Goal: Information Seeking & Learning: Learn about a topic

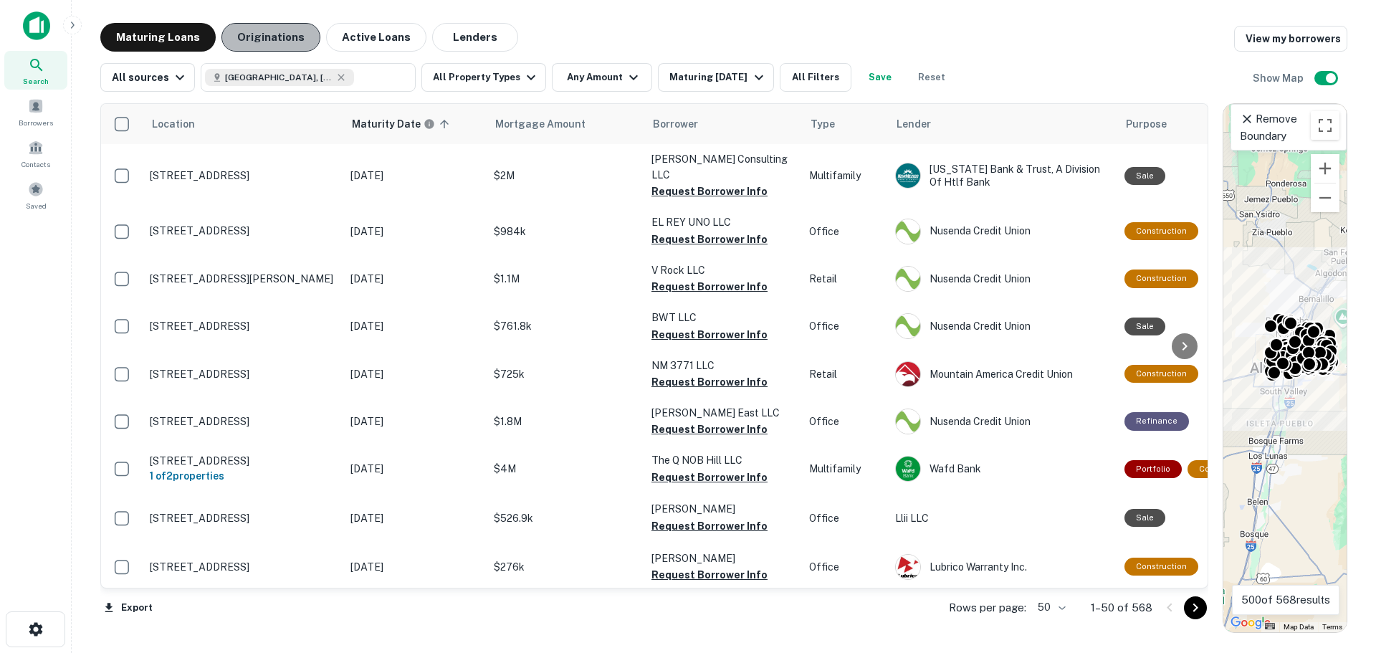
click at [278, 43] on button "Originations" at bounding box center [270, 37] width 99 height 29
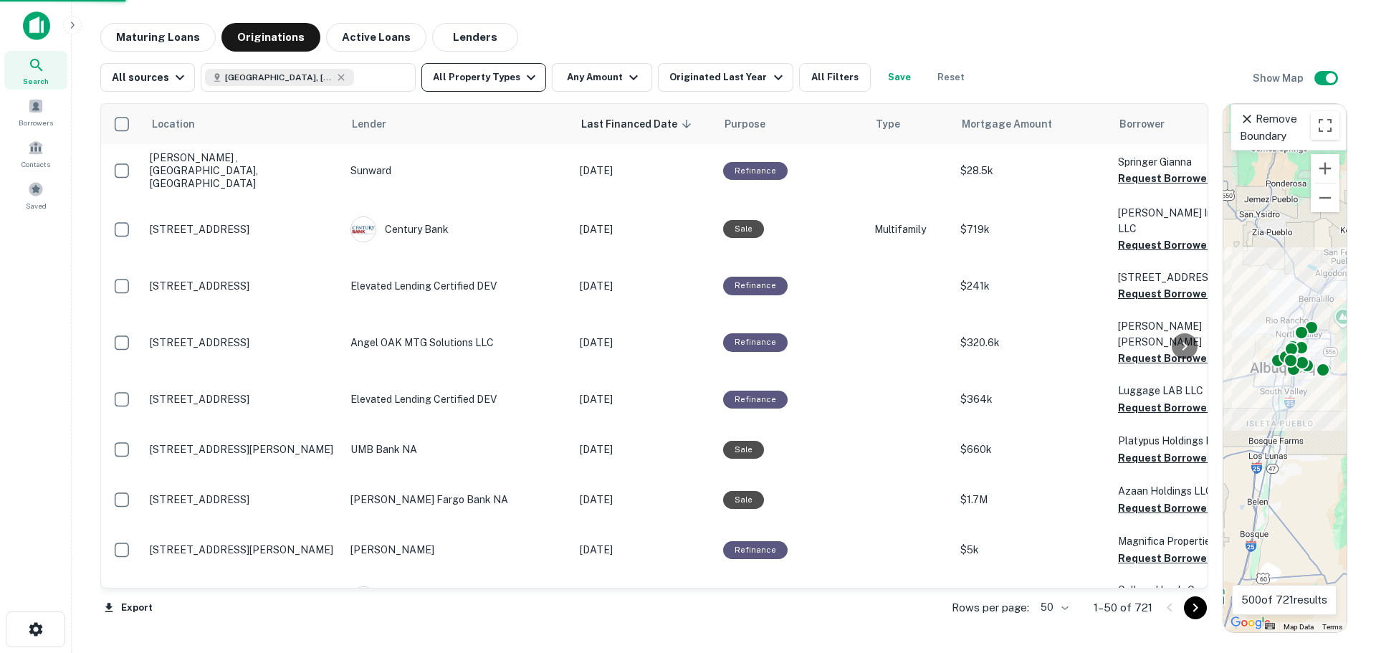
click at [502, 80] on button "All Property Types" at bounding box center [483, 77] width 125 height 29
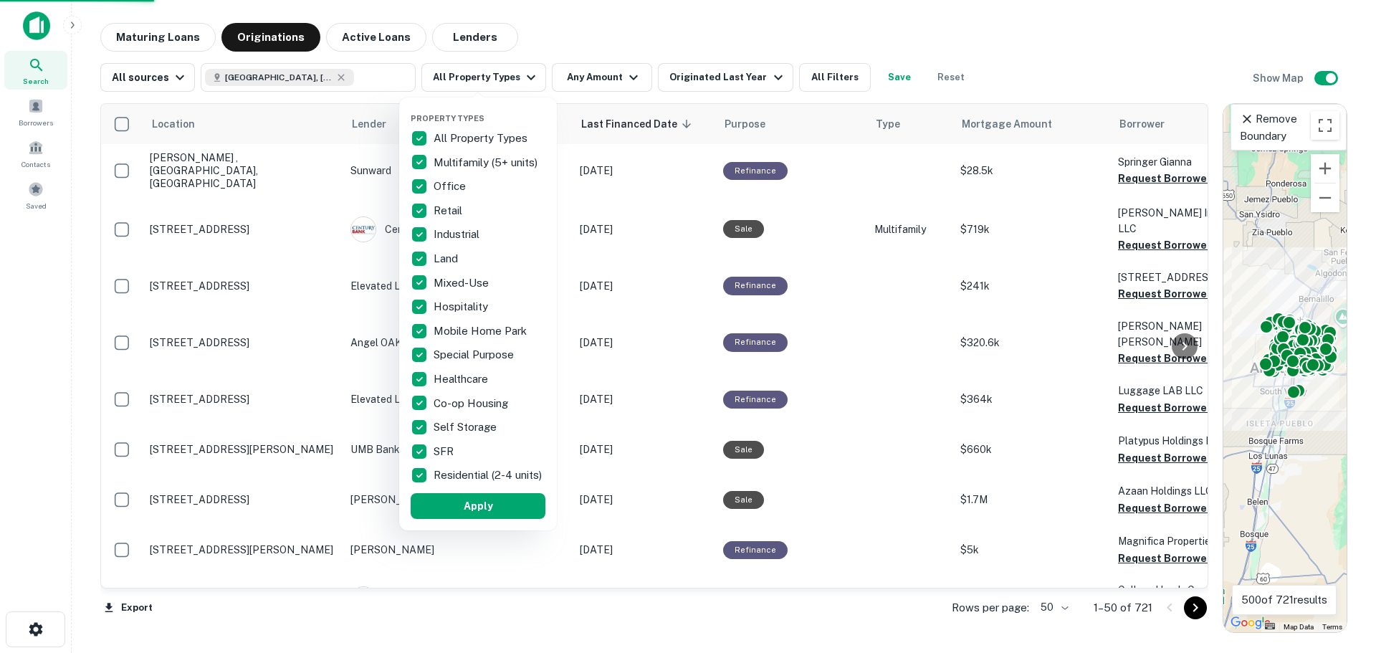
click at [476, 137] on p "All Property Types" at bounding box center [482, 138] width 97 height 17
click at [472, 160] on p "Multifamily (5+ units)" at bounding box center [487, 162] width 107 height 17
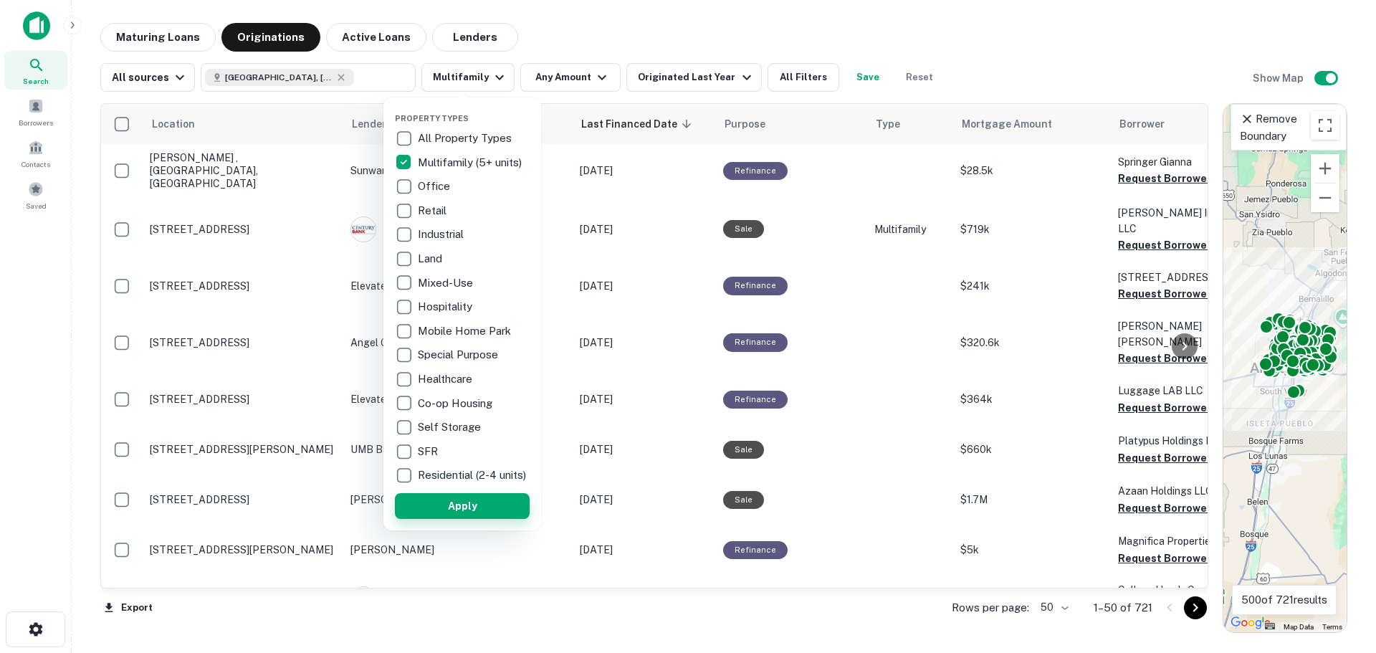
click at [512, 515] on button "Apply" at bounding box center [462, 506] width 135 height 26
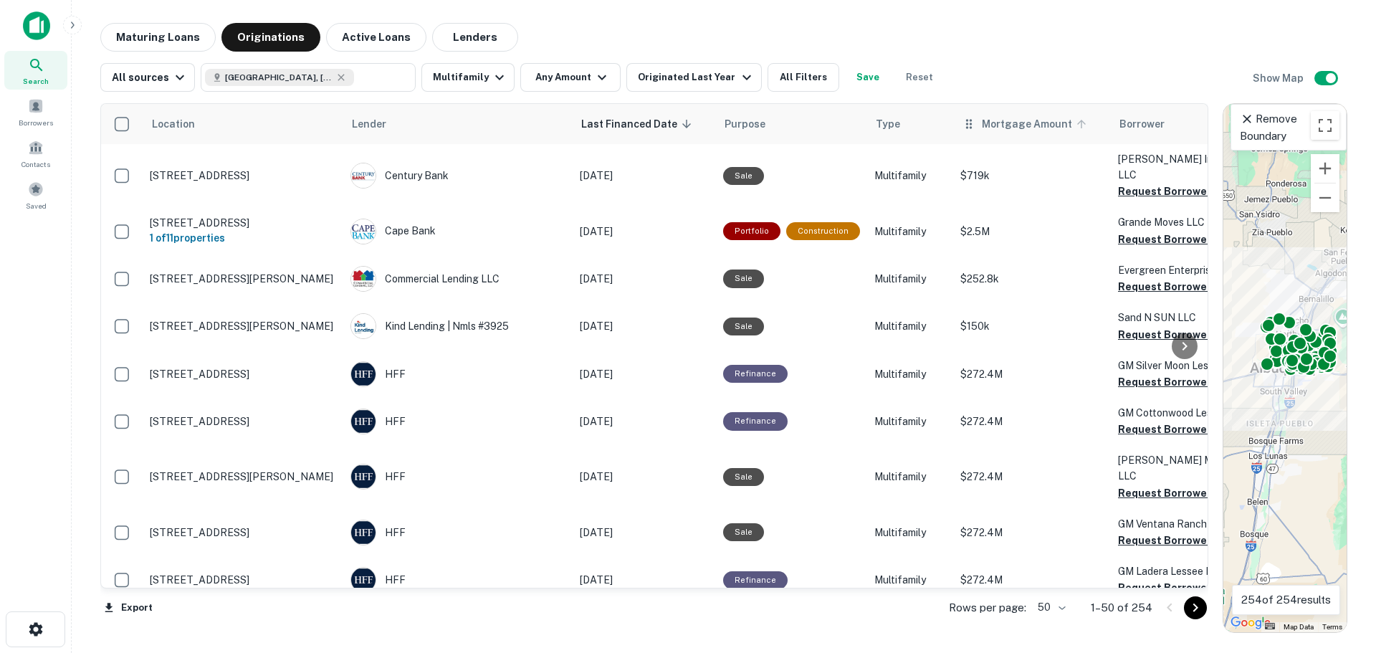
click at [1018, 125] on span "Mortgage Amount" at bounding box center [1036, 123] width 109 height 17
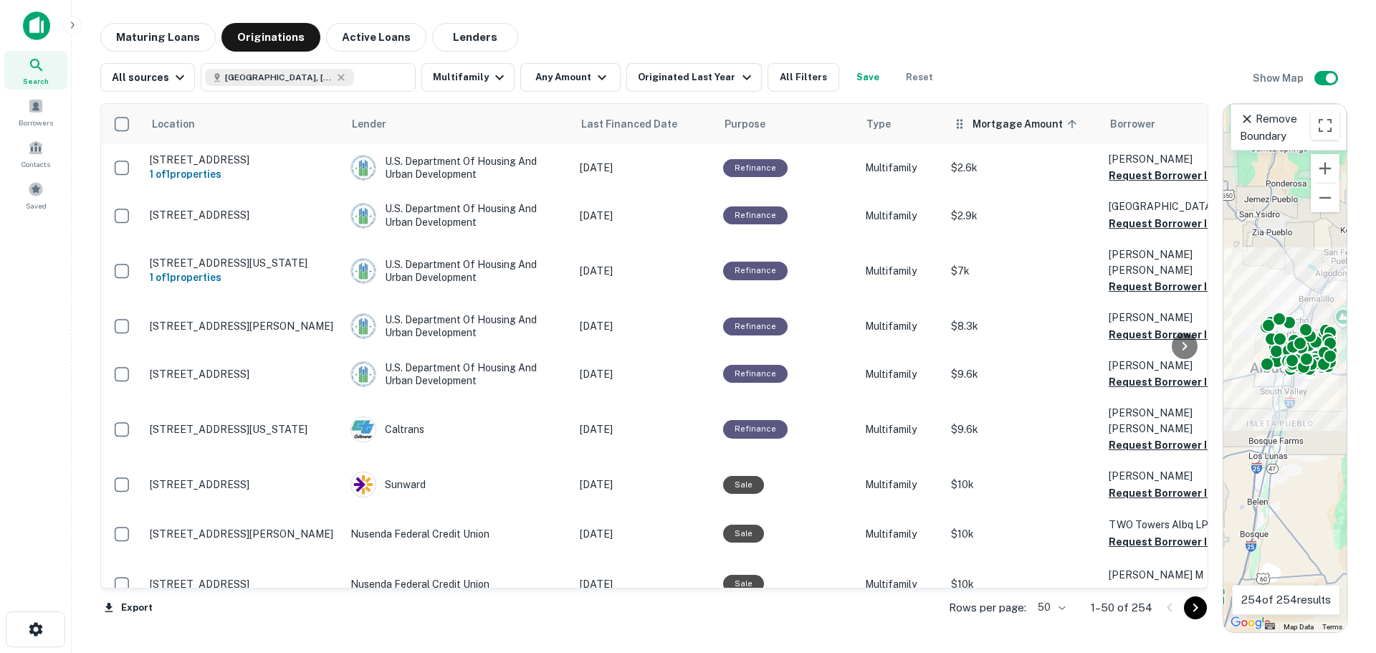
click at [1066, 128] on icon at bounding box center [1072, 124] width 13 height 13
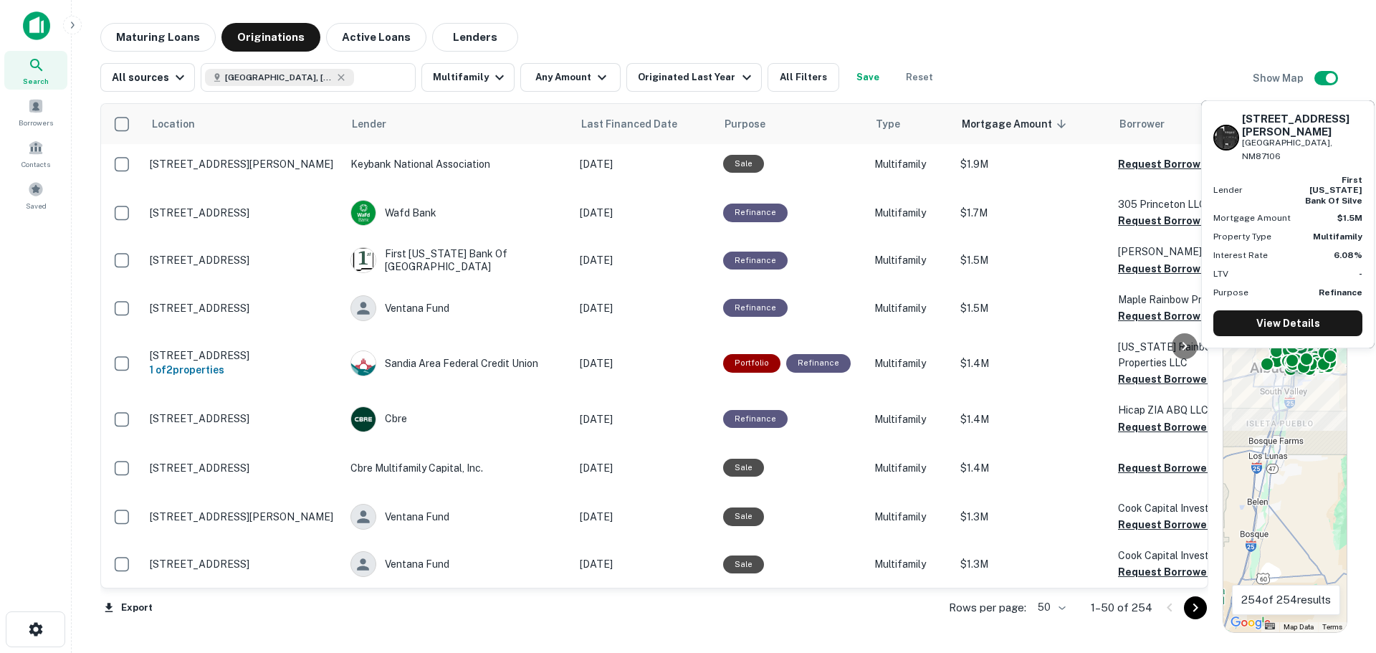
scroll to position [2085, 0]
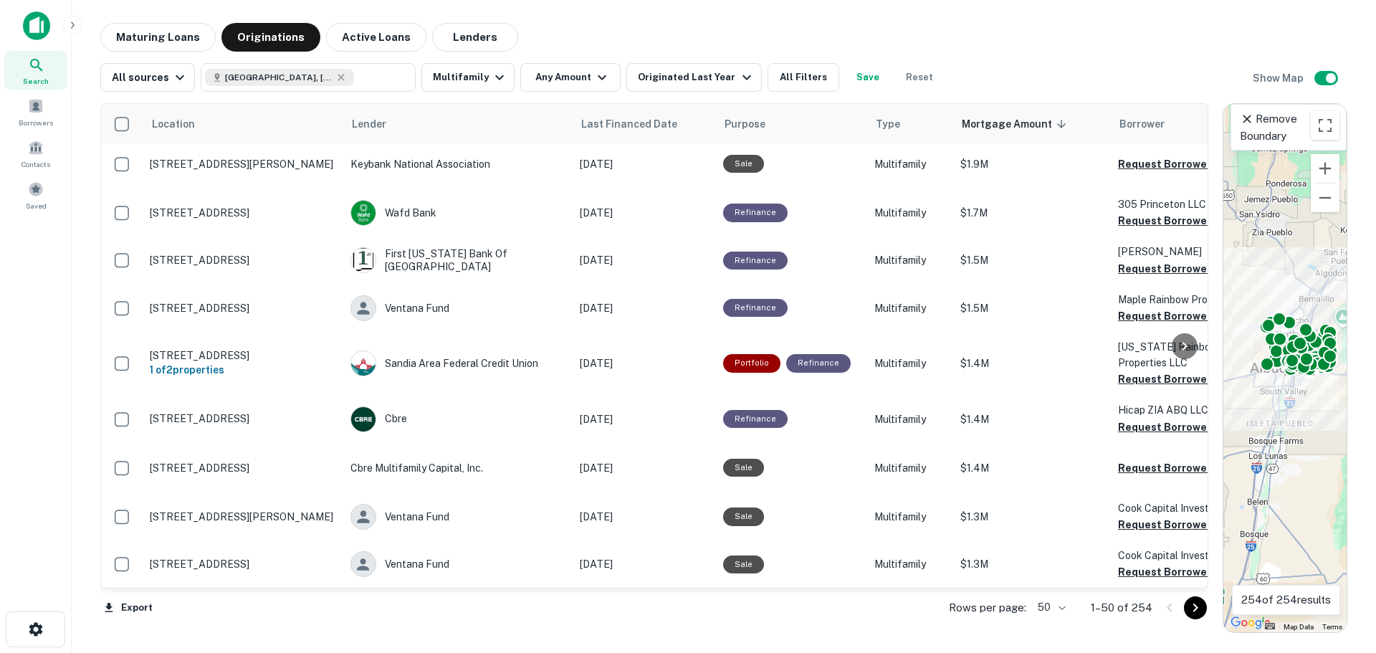
click at [1063, 608] on body "Search Borrowers Contacts Saved Maturing Loans Originations Active Loans Lender…" at bounding box center [688, 326] width 1376 height 653
click at [1053, 626] on li "100" at bounding box center [1053, 623] width 42 height 26
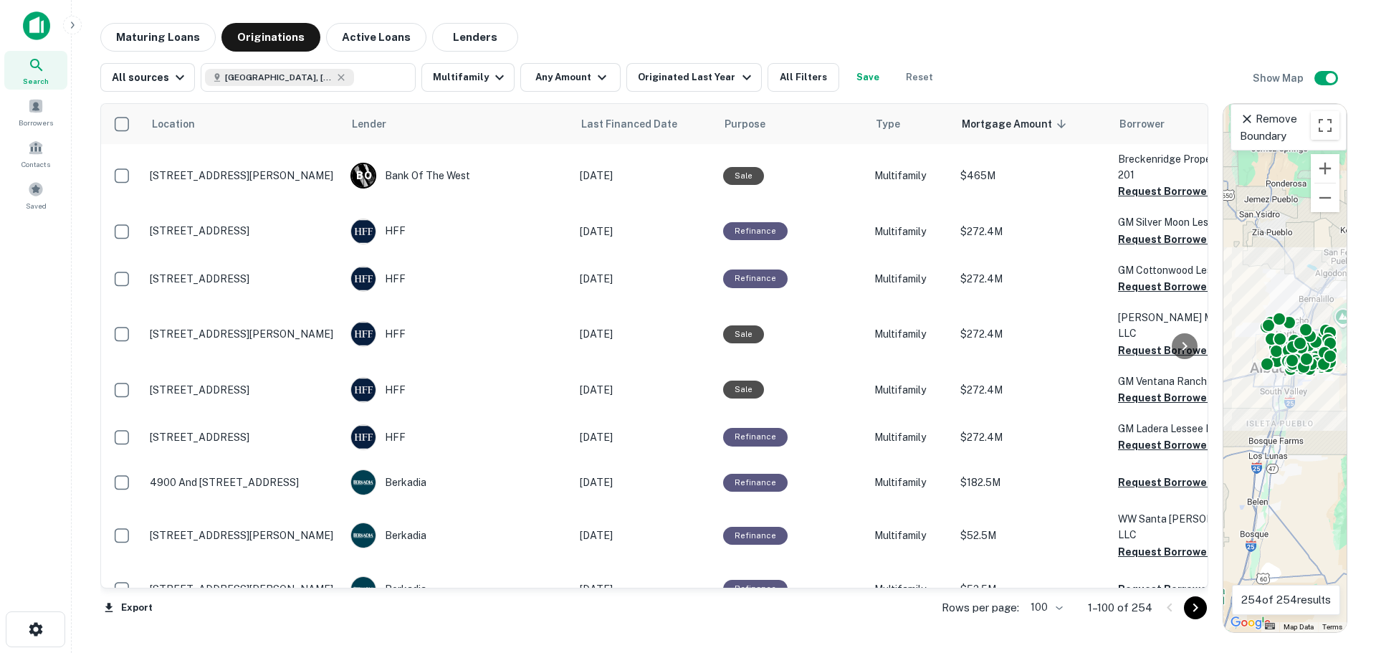
click at [684, 26] on div "Maturing Loans Originations Active Loans Lenders" at bounding box center [723, 37] width 1247 height 29
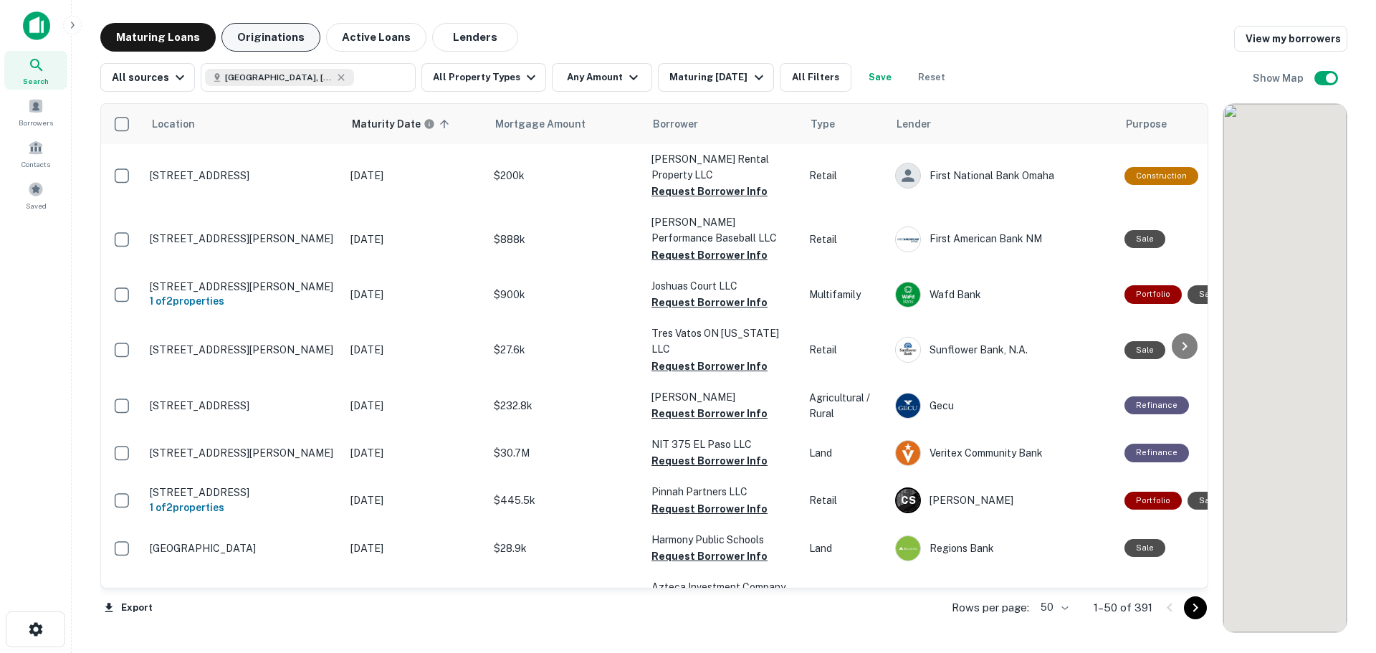
click at [276, 40] on button "Originations" at bounding box center [270, 37] width 99 height 29
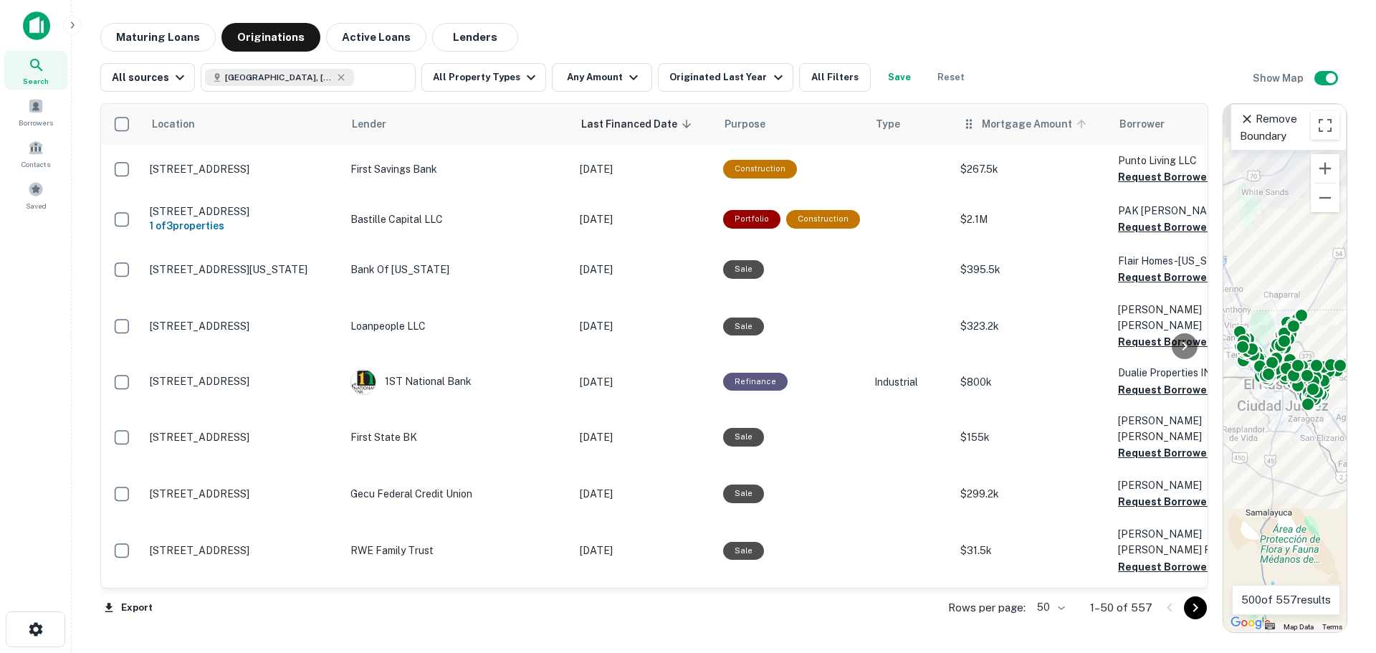
click at [1075, 125] on icon at bounding box center [1081, 124] width 13 height 13
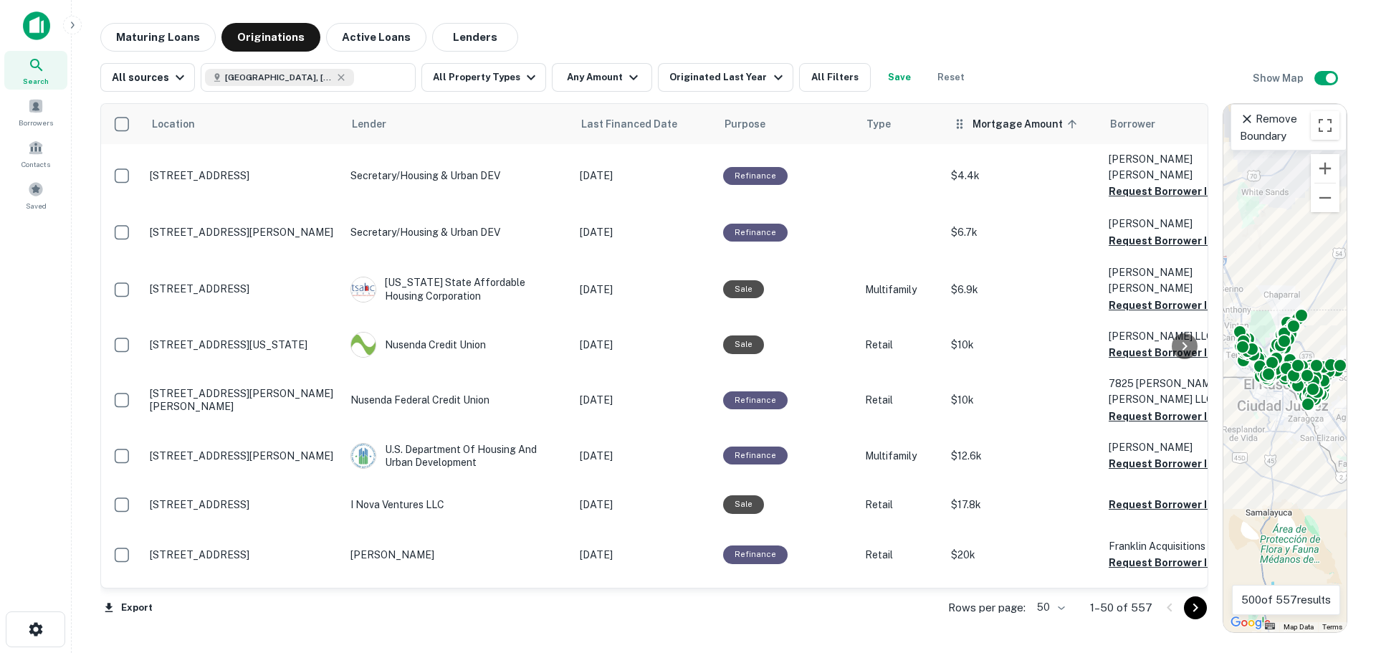
click at [1068, 123] on icon at bounding box center [1072, 124] width 9 height 9
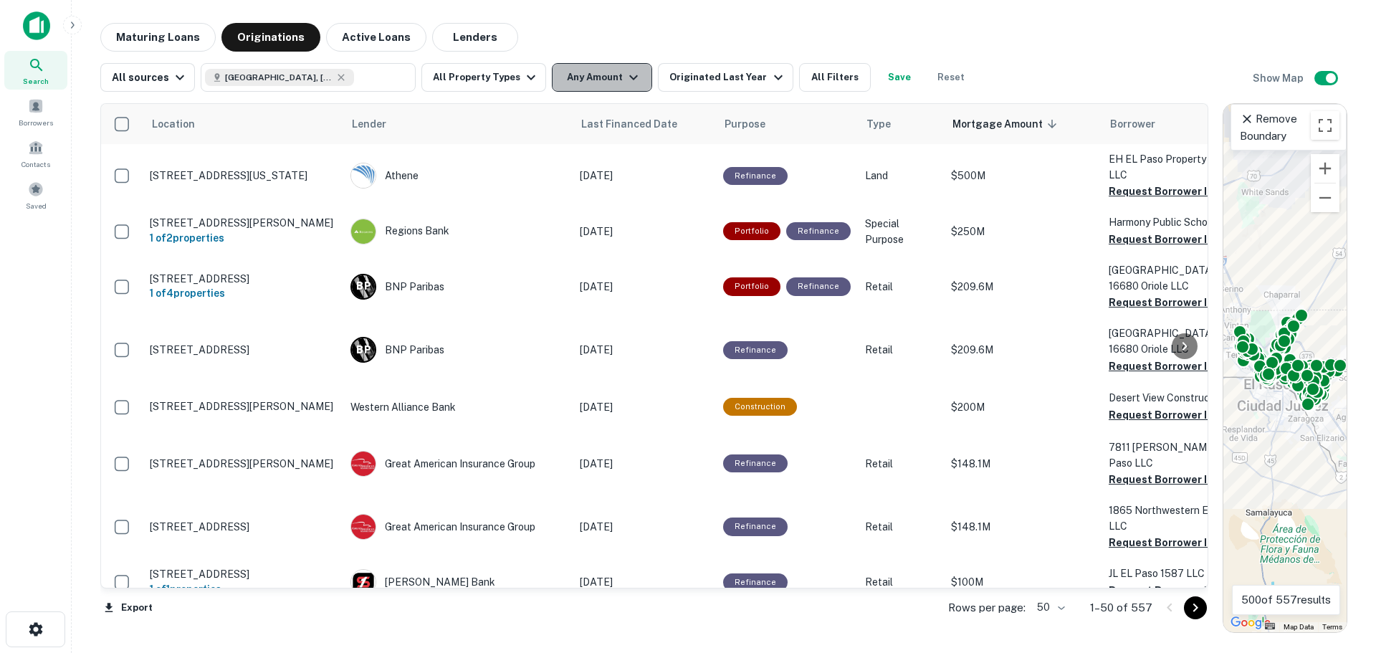
click at [585, 77] on button "Any Amount" at bounding box center [602, 77] width 100 height 29
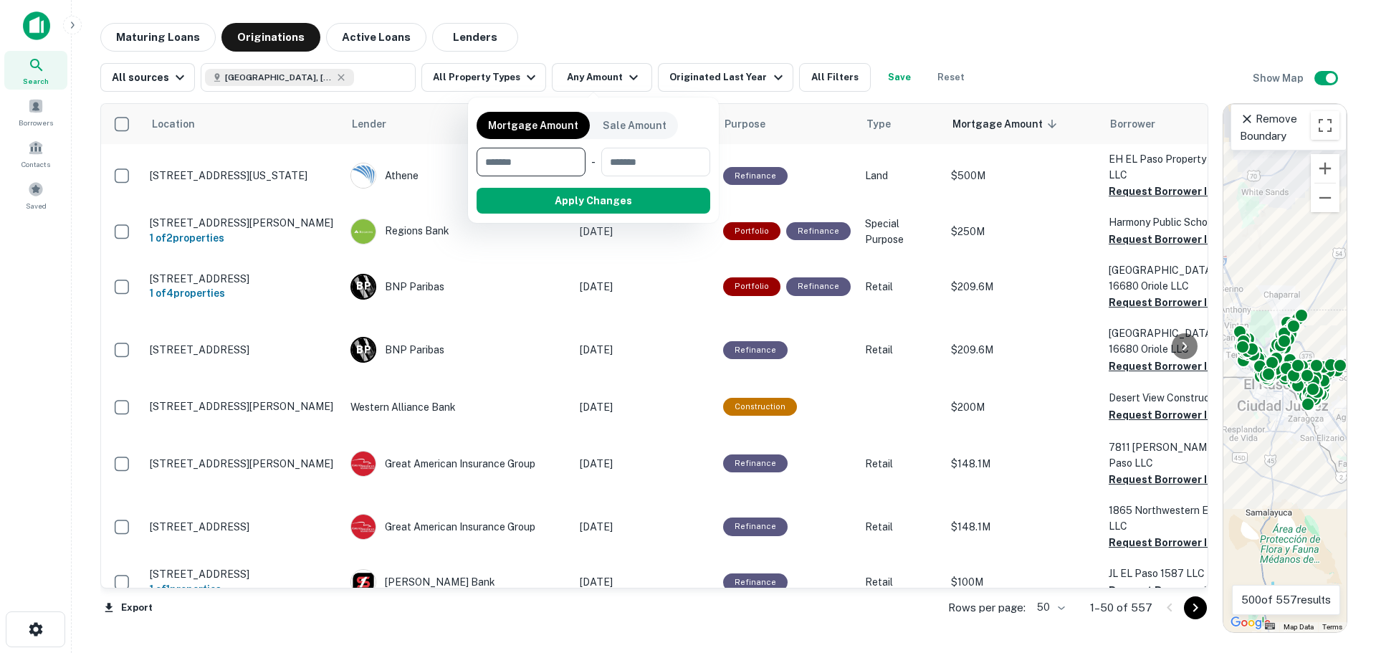
click at [526, 79] on div at bounding box center [688, 326] width 1376 height 653
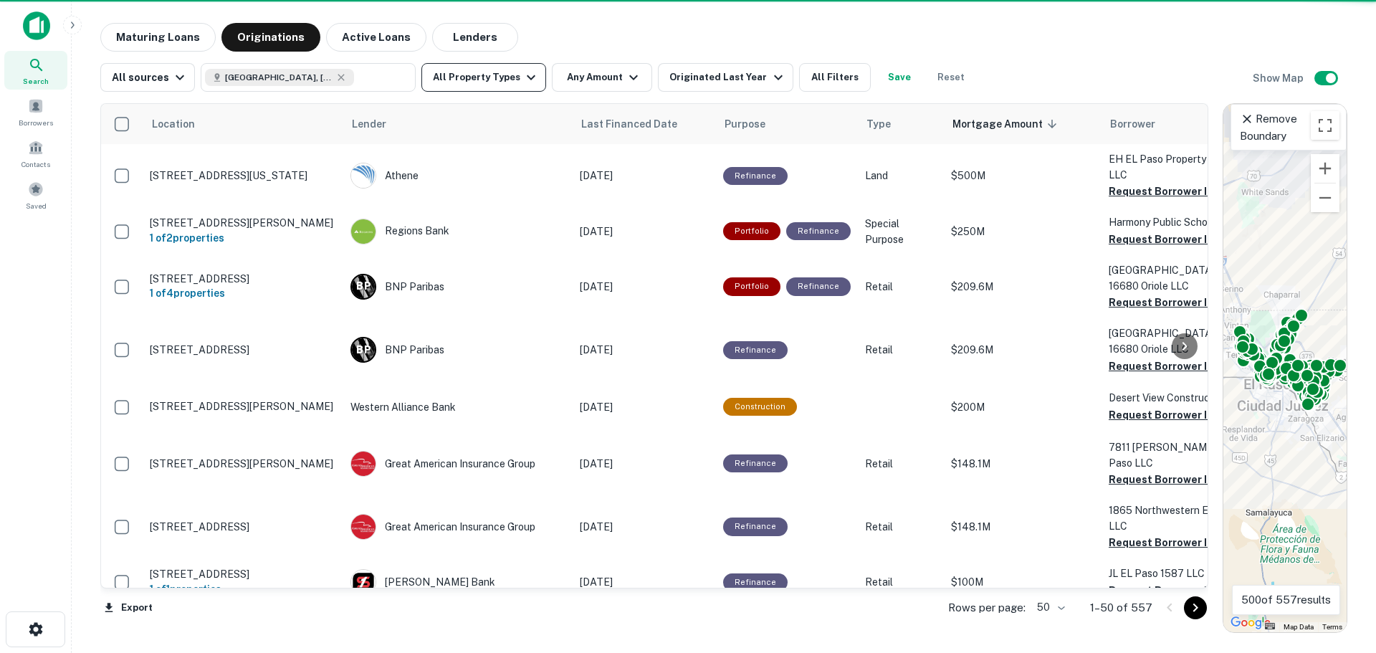
click at [522, 80] on icon "button" at bounding box center [530, 77] width 17 height 17
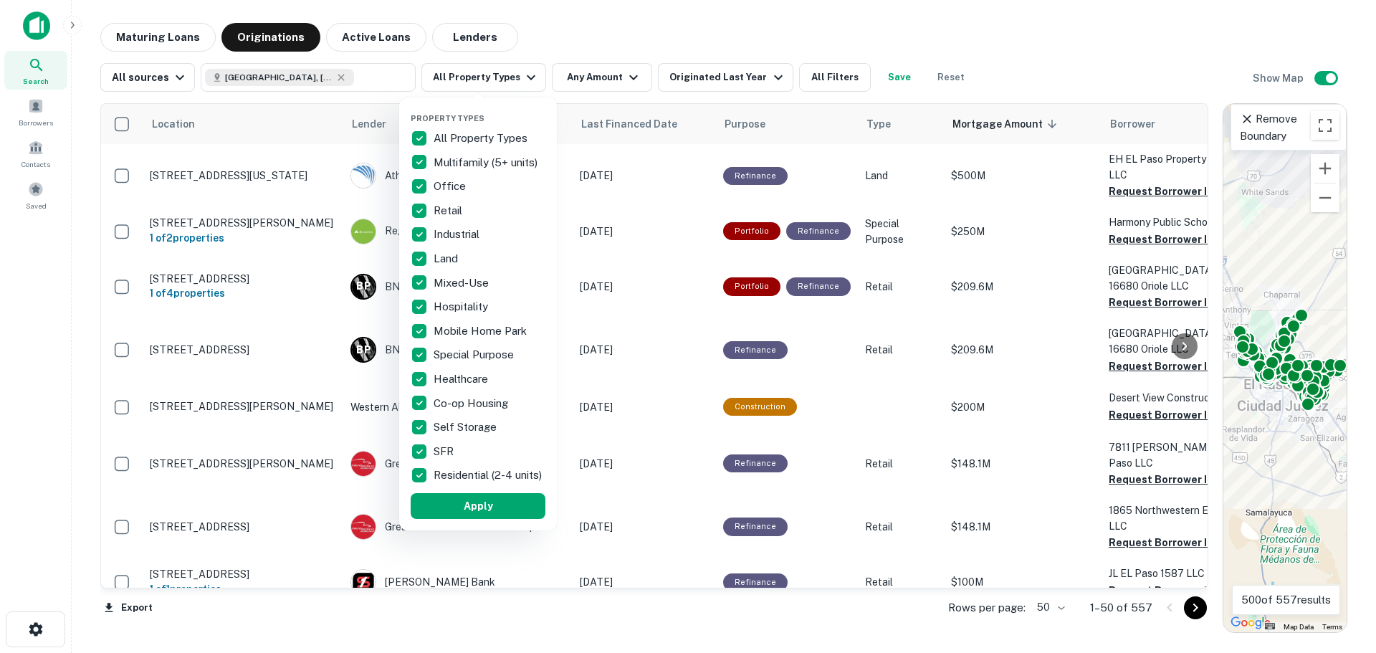
click at [464, 137] on p "All Property Types" at bounding box center [482, 138] width 97 height 17
click at [461, 156] on p "Multifamily (5+ units)" at bounding box center [487, 162] width 107 height 17
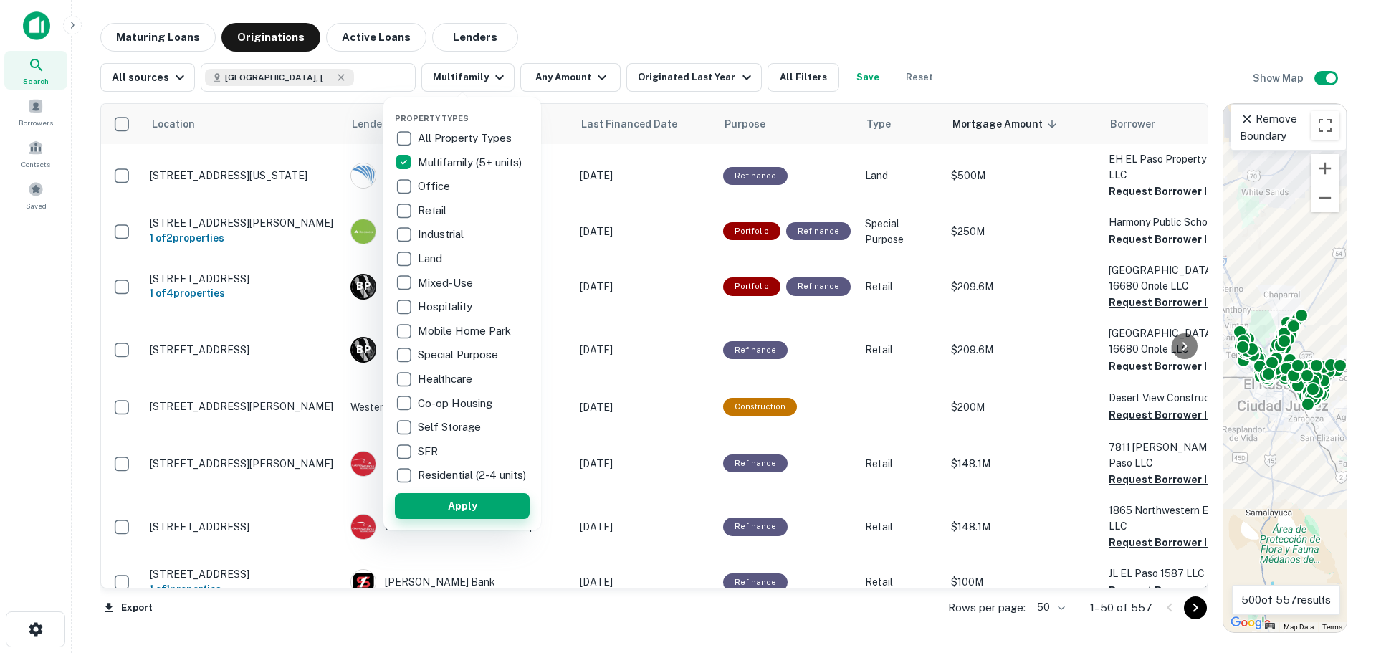
click at [464, 519] on button "Apply" at bounding box center [462, 506] width 135 height 26
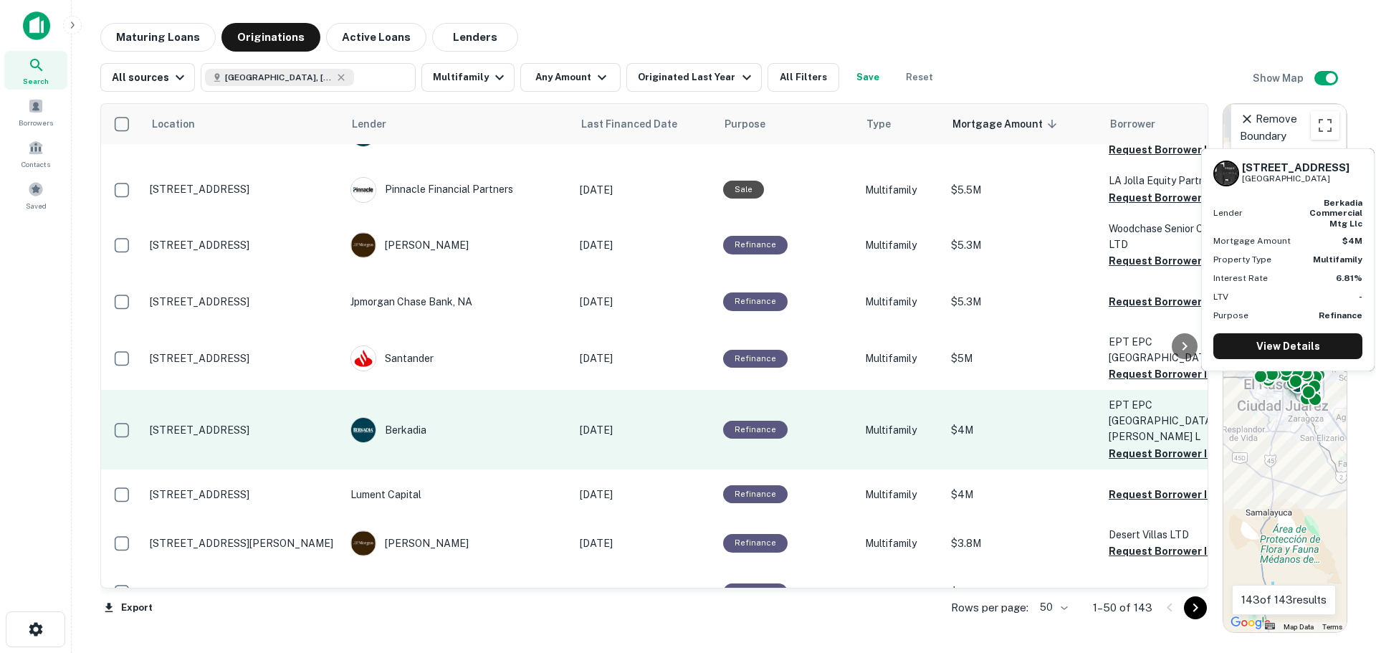
scroll to position [2255, 0]
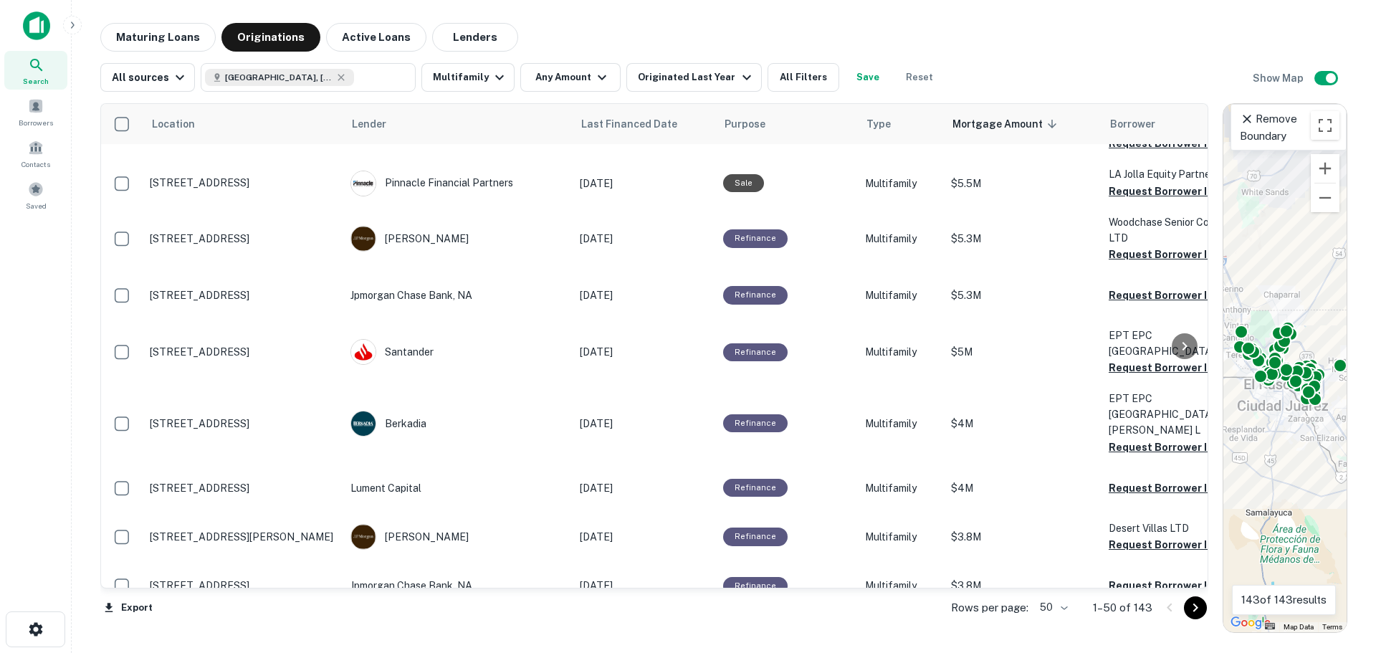
click at [1062, 607] on body "Search Borrowers Contacts Saved Maturing Loans Originations Active Loans Lender…" at bounding box center [688, 326] width 1376 height 653
click at [1062, 621] on li "100" at bounding box center [1055, 623] width 42 height 26
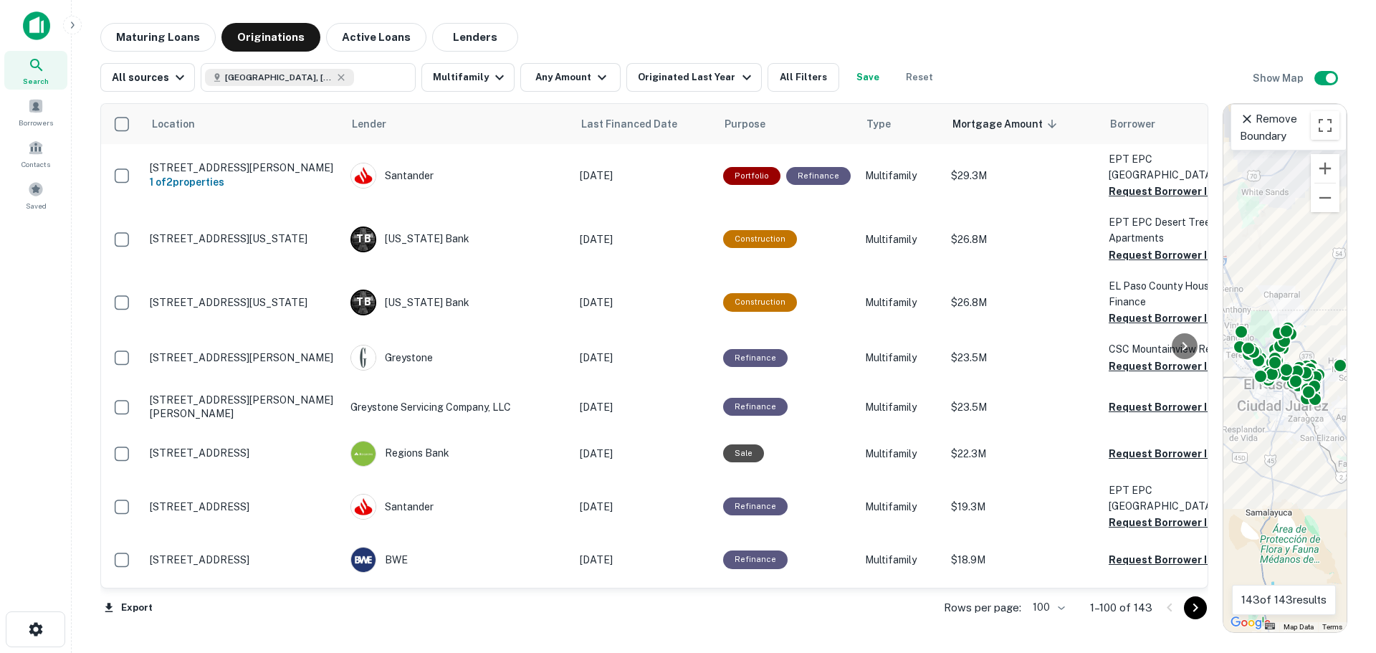
click at [553, 30] on div "Maturing Loans Originations Active Loans Lenders" at bounding box center [723, 37] width 1247 height 29
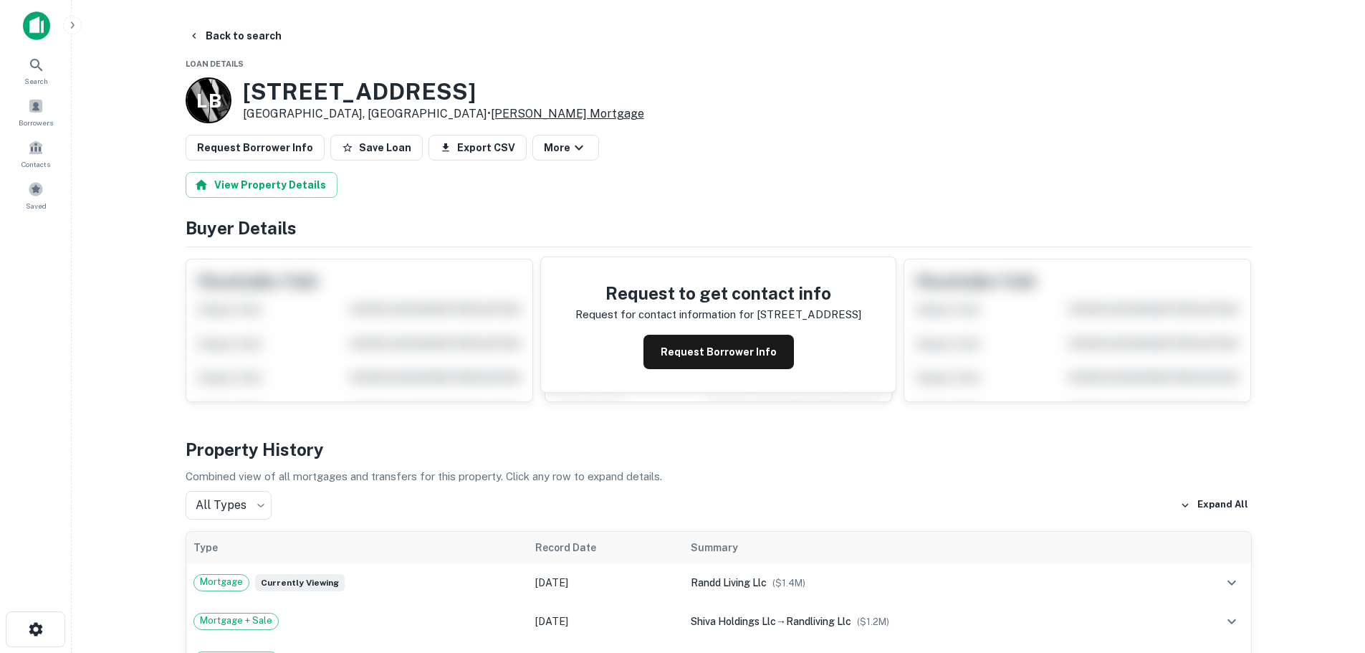
click at [491, 113] on link "[PERSON_NAME] Mortgage" at bounding box center [567, 114] width 153 height 14
click at [35, 67] on icon at bounding box center [36, 65] width 12 height 12
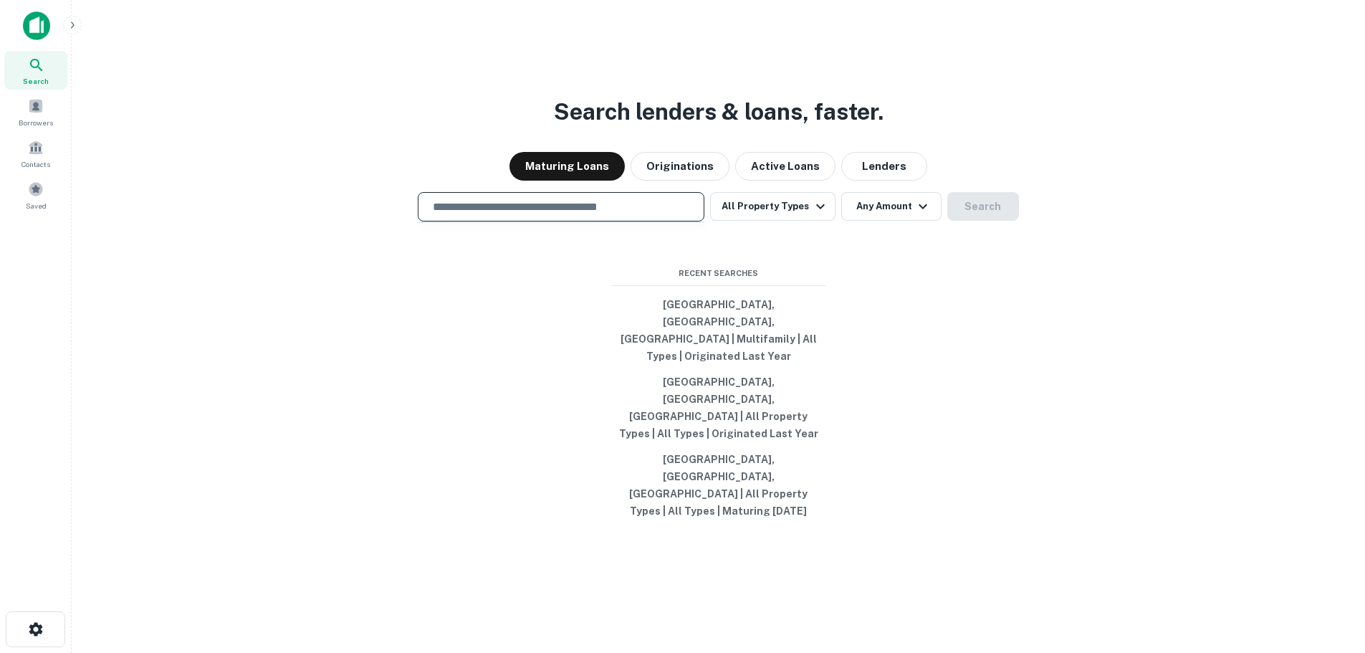
click at [513, 215] on input "text" at bounding box center [561, 207] width 274 height 16
type input "**********"
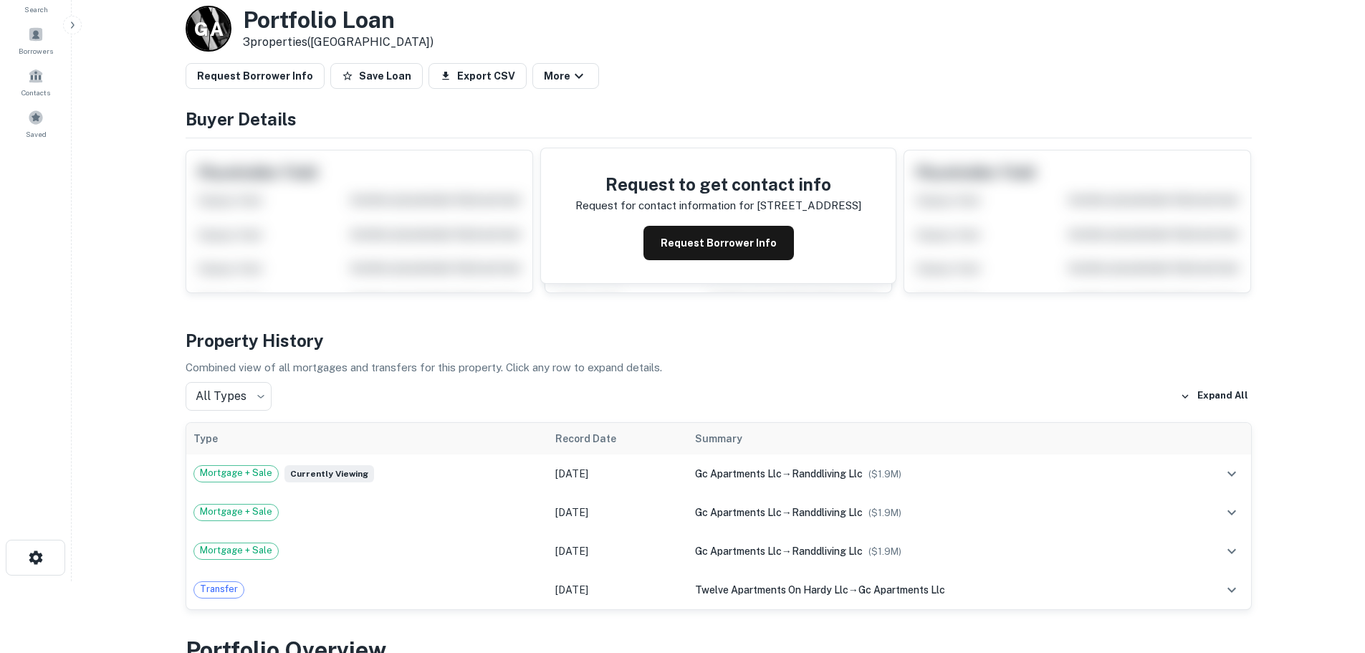
scroll to position [430, 0]
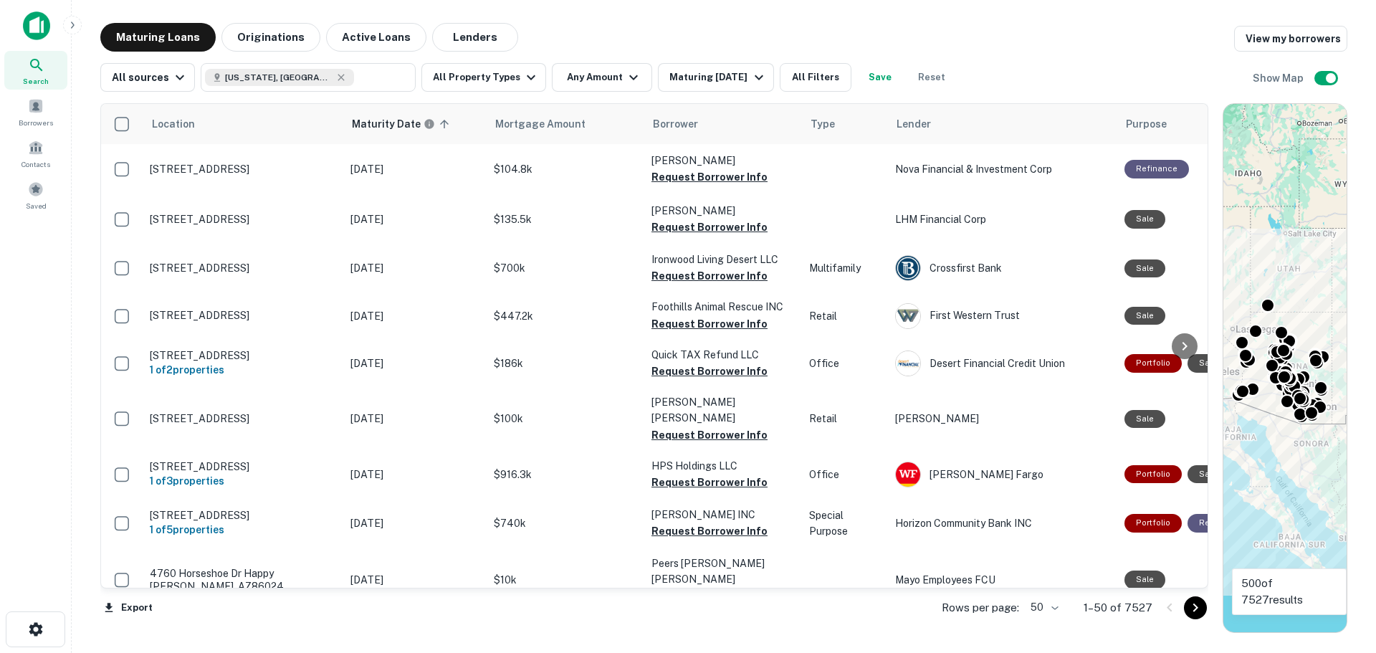
click at [289, 35] on button "Originations" at bounding box center [270, 37] width 99 height 29
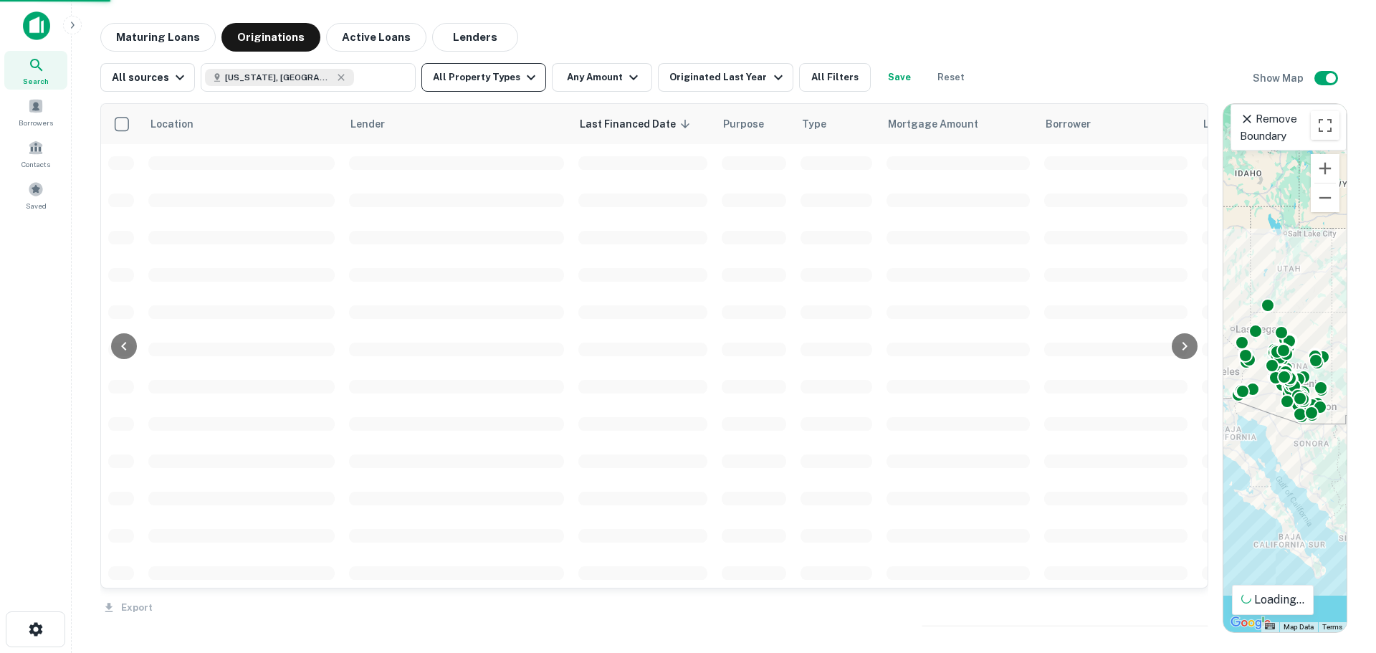
click at [522, 81] on icon "button" at bounding box center [530, 77] width 17 height 17
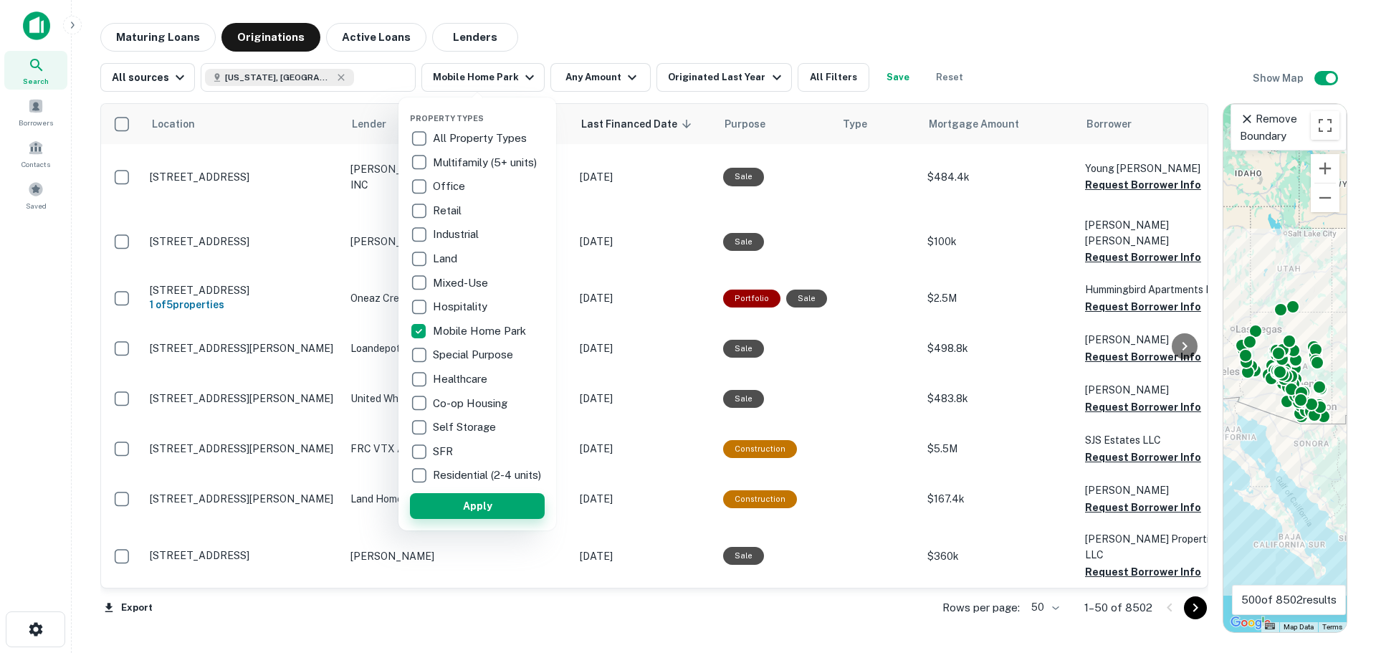
click at [477, 516] on button "Apply" at bounding box center [477, 506] width 135 height 26
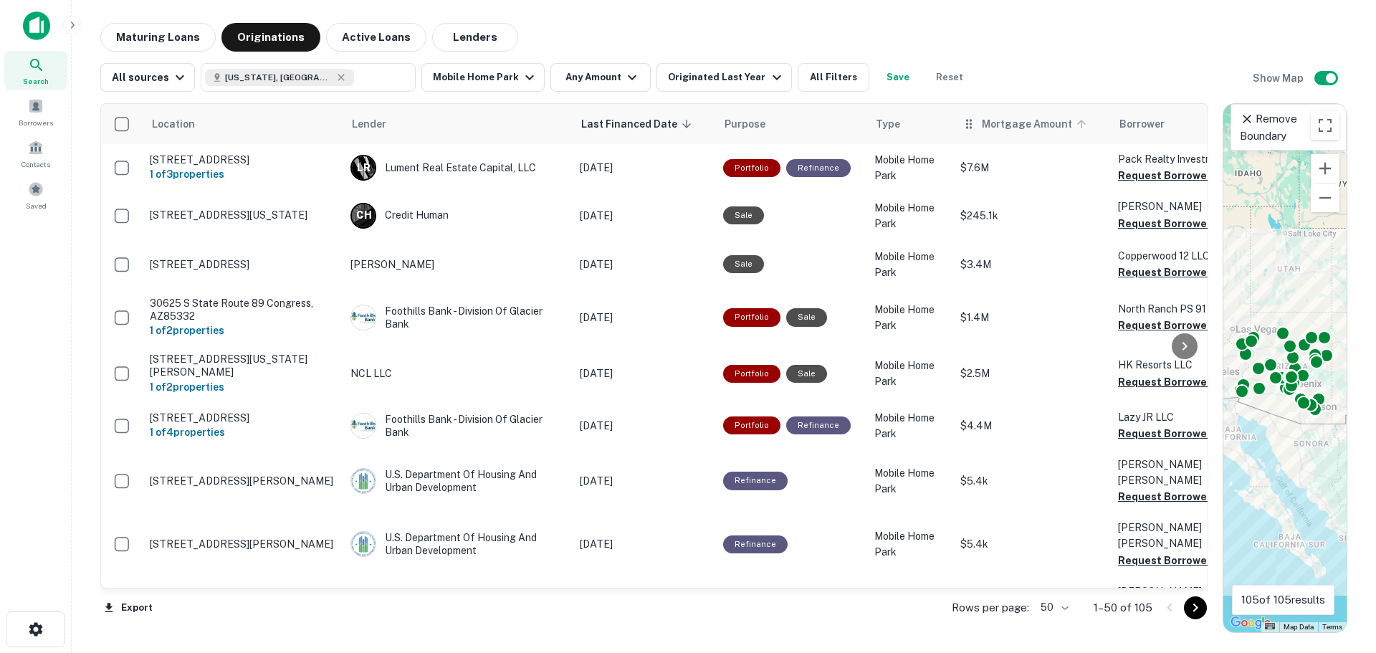
click at [1075, 125] on icon at bounding box center [1081, 124] width 13 height 13
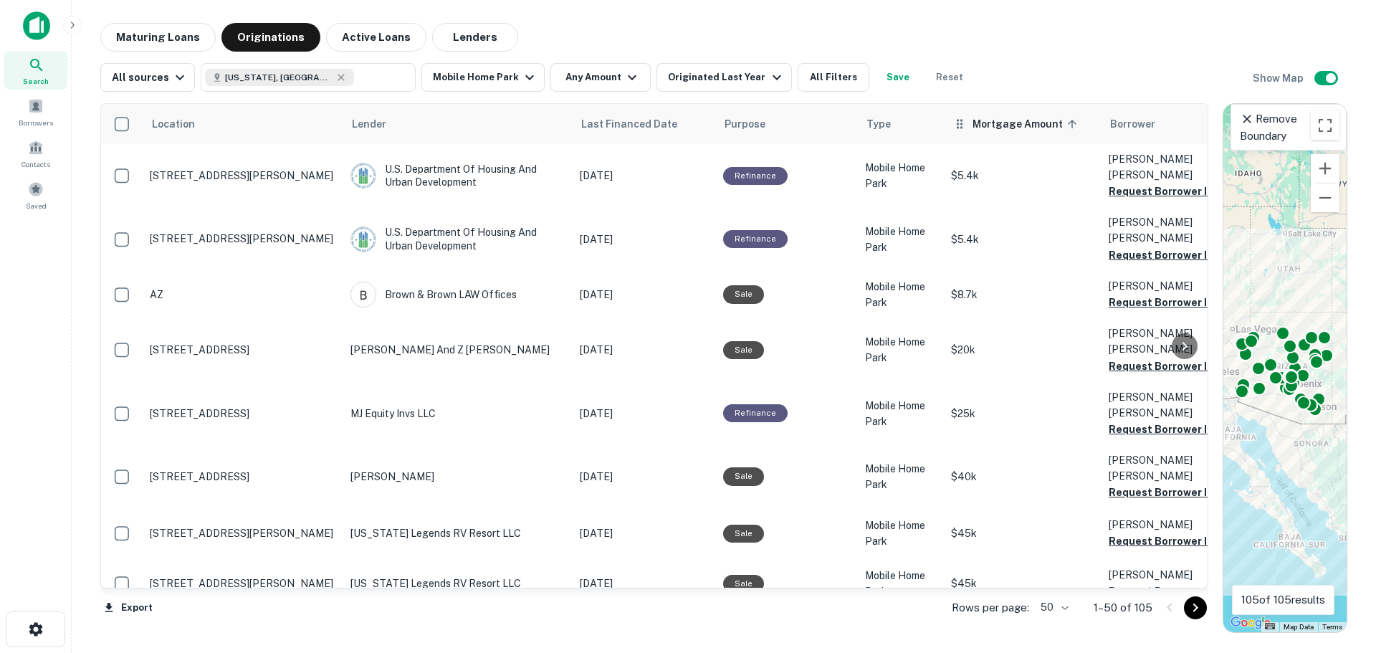
click at [1068, 123] on icon at bounding box center [1072, 124] width 9 height 9
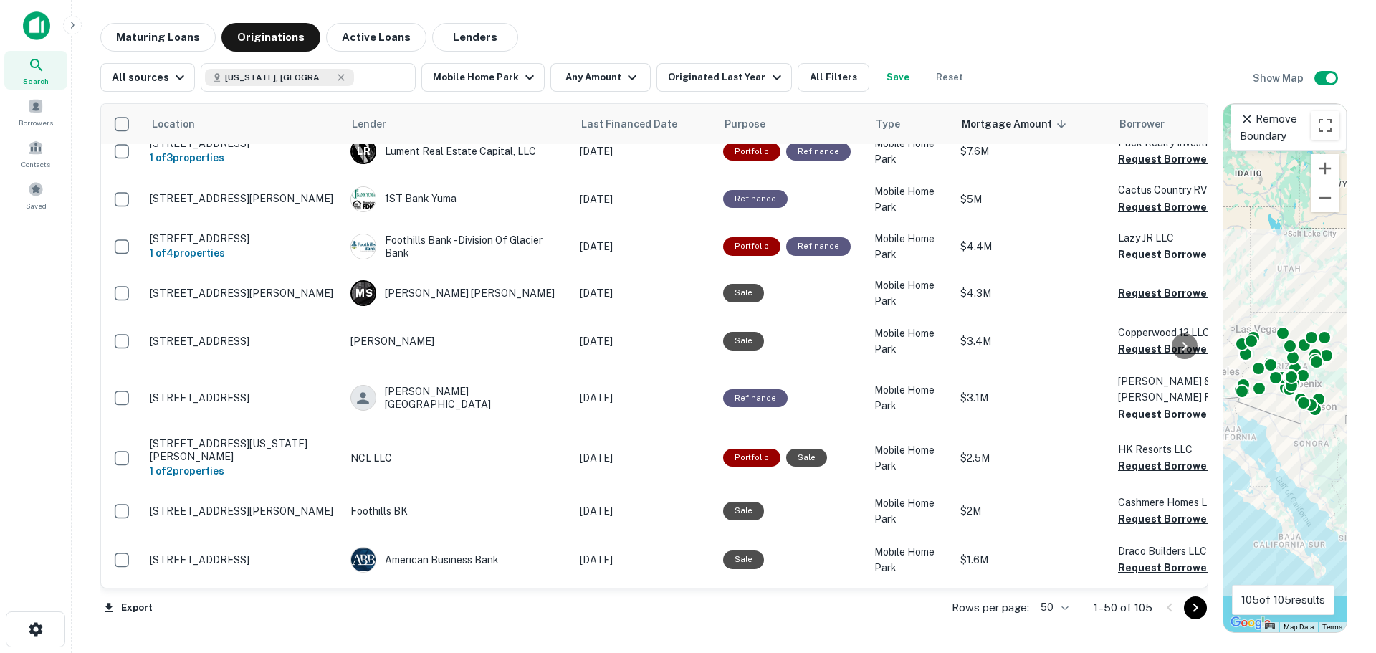
scroll to position [430, 0]
